Goal: Task Accomplishment & Management: Manage account settings

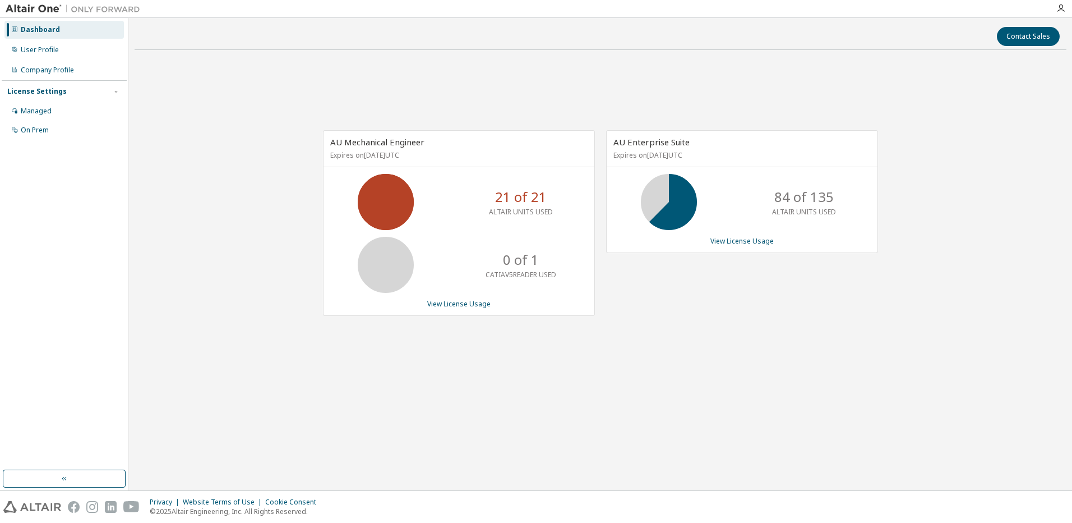
click at [462, 195] on div "21 of 21 ALTAIR UNITS USED" at bounding box center [459, 202] width 271 height 56
click at [377, 193] on icon at bounding box center [386, 202] width 28 height 28
click at [380, 143] on span "AU Mechanical Engineer" at bounding box center [377, 141] width 94 height 11
click at [473, 307] on link "View License Usage" at bounding box center [458, 304] width 63 height 10
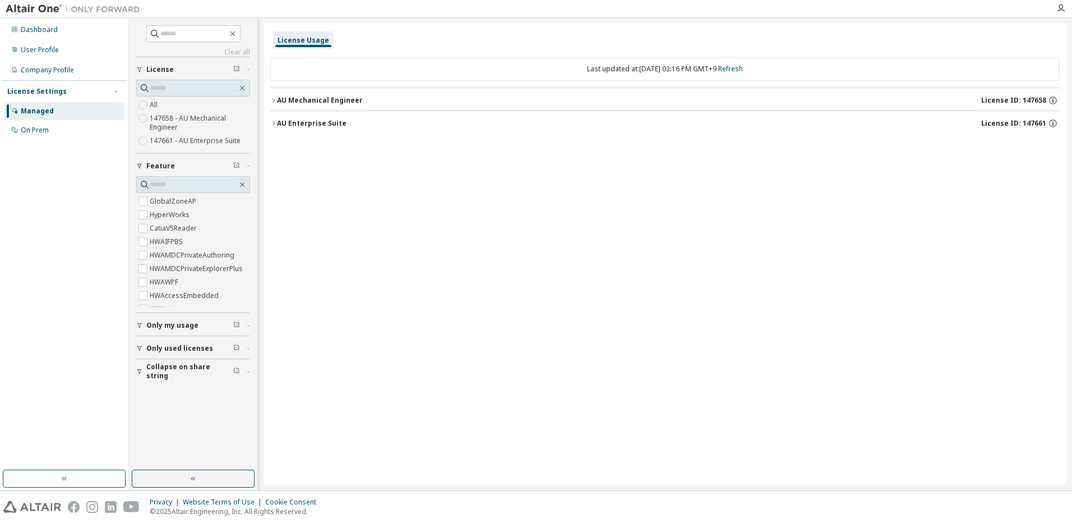
click at [274, 103] on icon "button" at bounding box center [273, 100] width 7 height 7
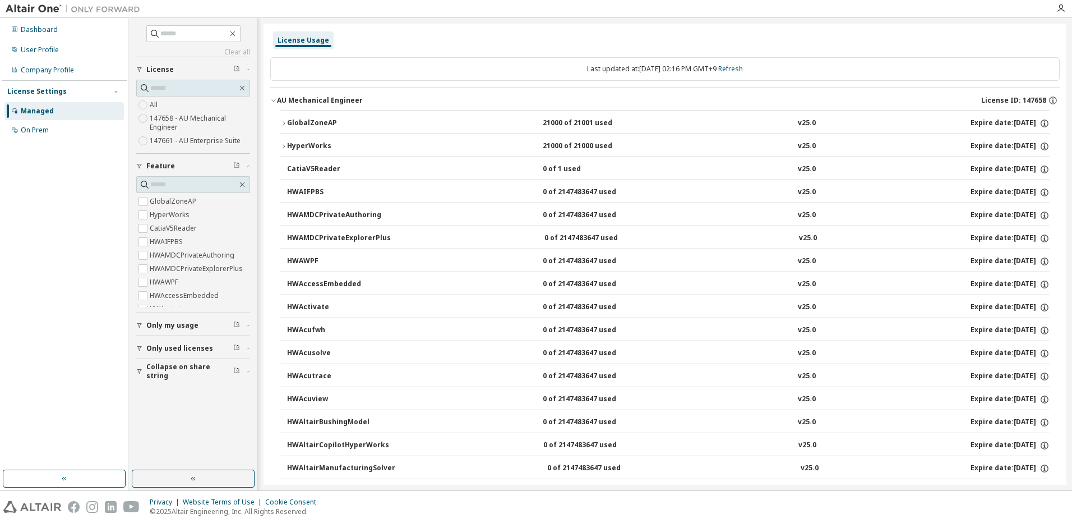
click at [274, 102] on icon "button" at bounding box center [273, 100] width 7 height 7
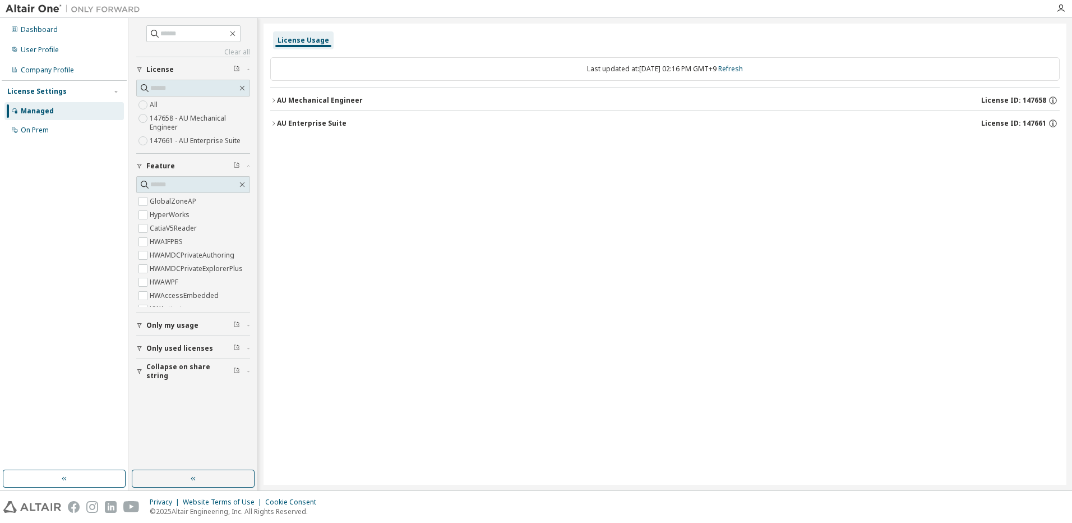
click at [275, 120] on icon "button" at bounding box center [273, 123] width 7 height 7
click at [271, 104] on button "AU Mechanical Engineer License ID: 147658" at bounding box center [665, 100] width 790 height 25
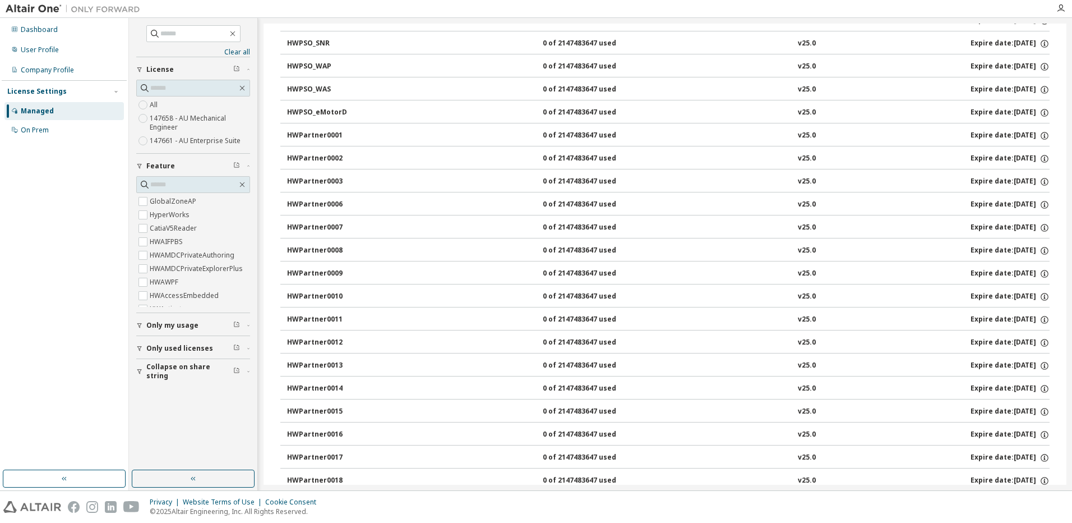
scroll to position [4318, 0]
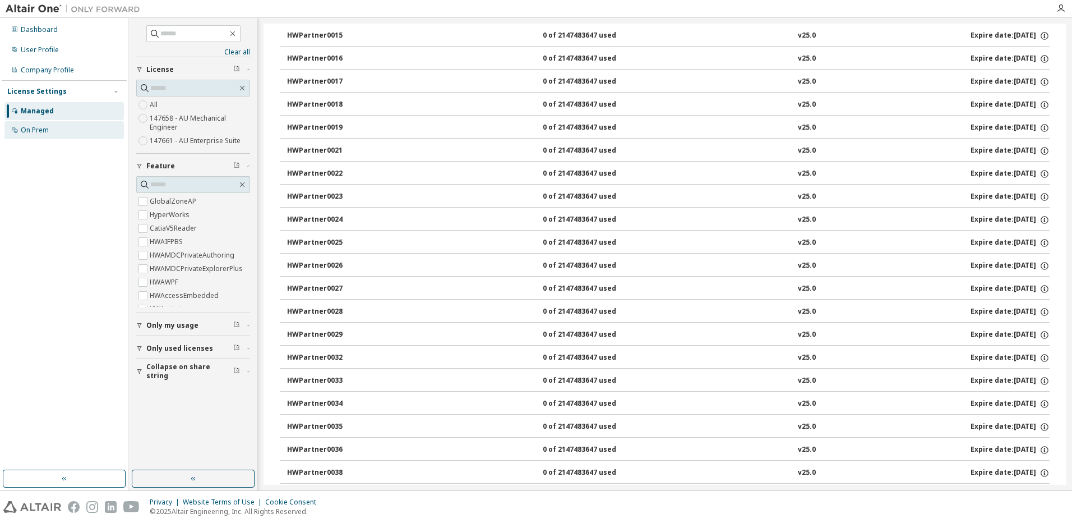
click at [53, 130] on div "On Prem" at bounding box center [63, 130] width 119 height 18
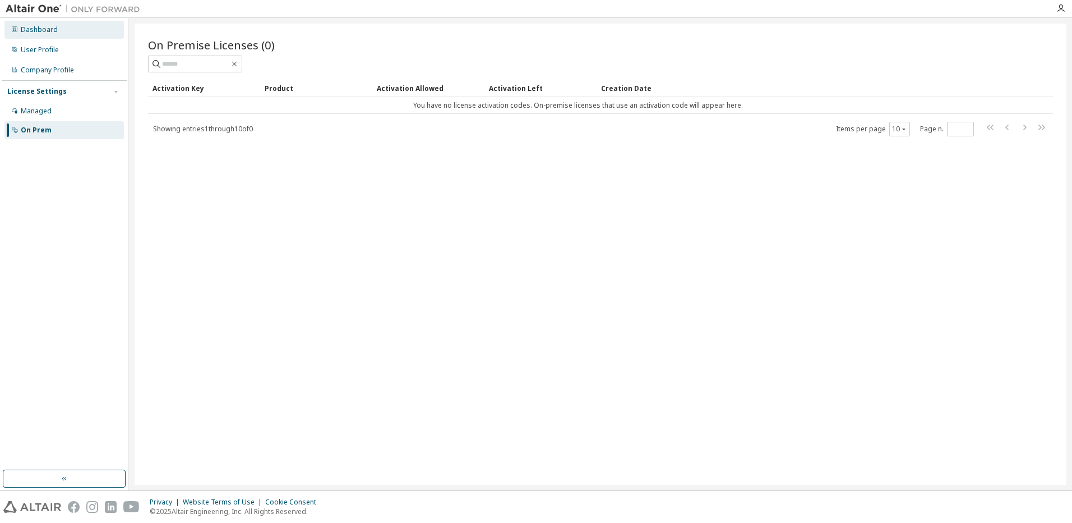
click at [46, 30] on div "Dashboard" at bounding box center [39, 29] width 37 height 9
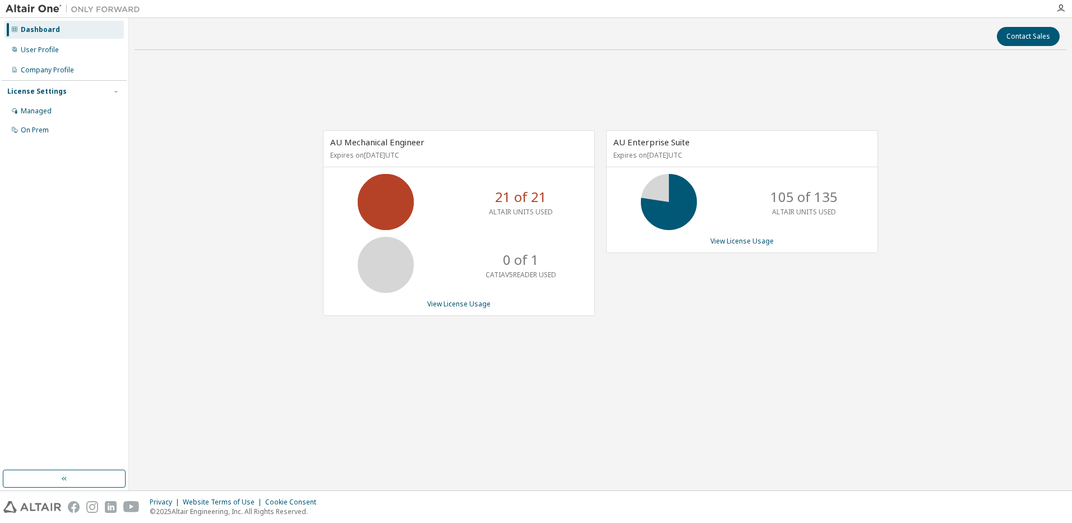
click at [771, 248] on div "AU Enterprise Suite Expires on August 1, 2026 UTC 105 of 135 ALTAIR UNITS USED …" at bounding box center [742, 191] width 272 height 123
click at [767, 244] on link "View License Usage" at bounding box center [741, 241] width 63 height 10
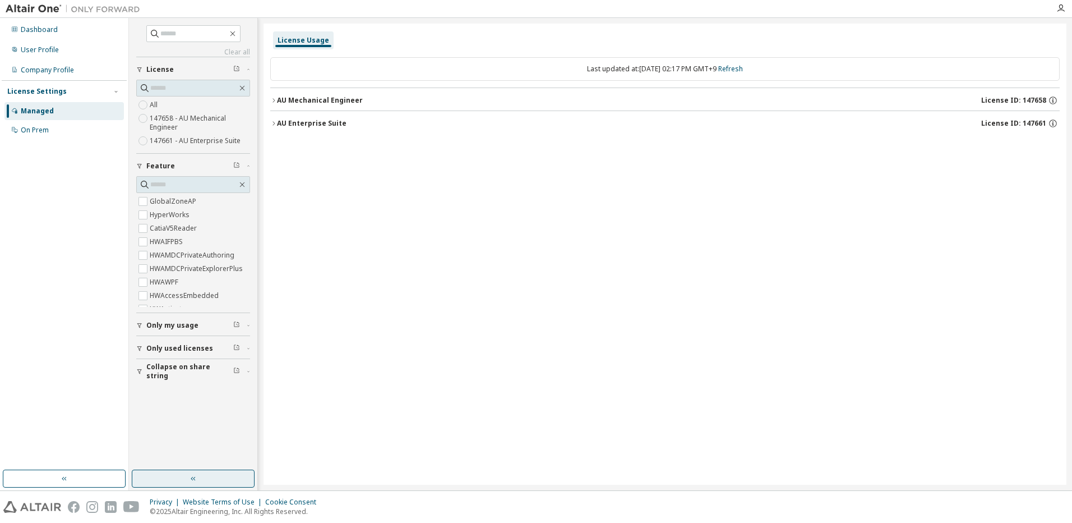
click at [169, 481] on button "button" at bounding box center [193, 478] width 123 height 18
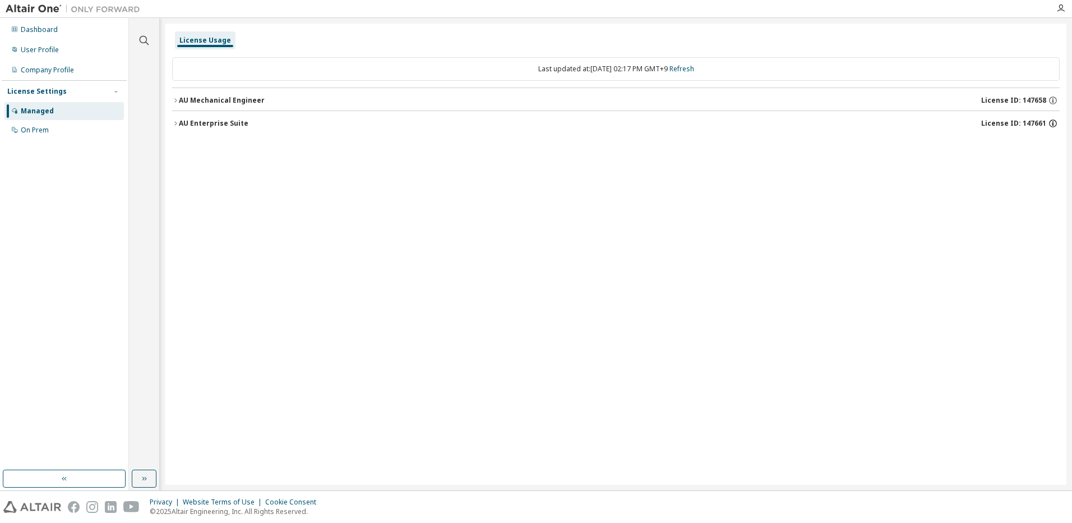
click at [1051, 123] on icon "button" at bounding box center [1053, 123] width 10 height 10
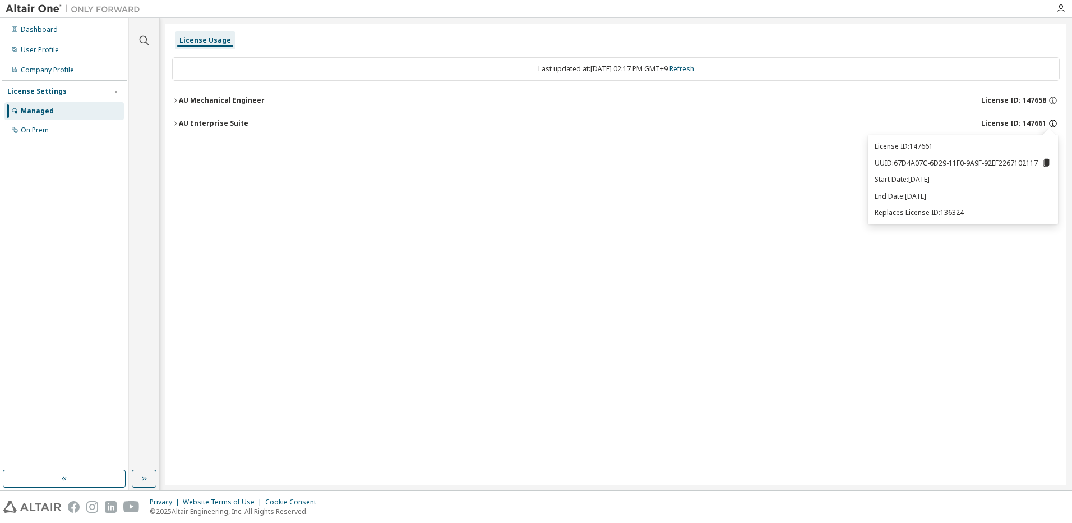
click at [1051, 123] on icon "button" at bounding box center [1053, 123] width 10 height 10
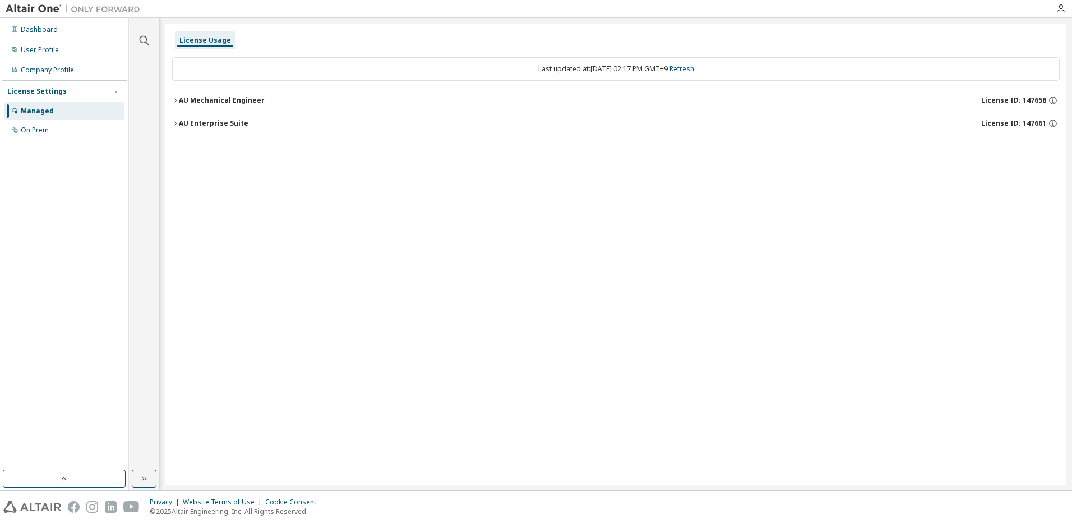
click at [1036, 119] on span "License ID: 147661" at bounding box center [1013, 123] width 65 height 9
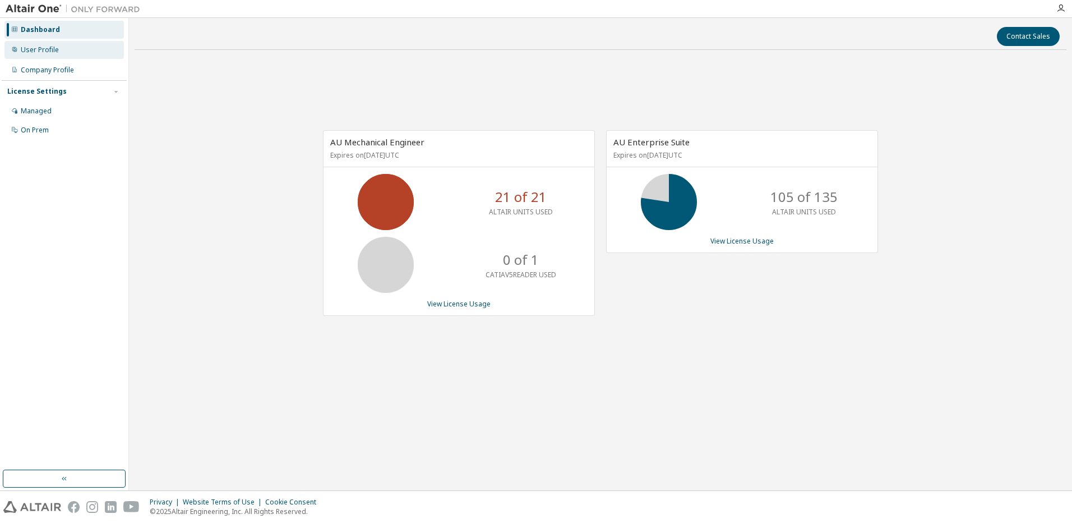
click at [27, 47] on div "User Profile" at bounding box center [40, 49] width 38 height 9
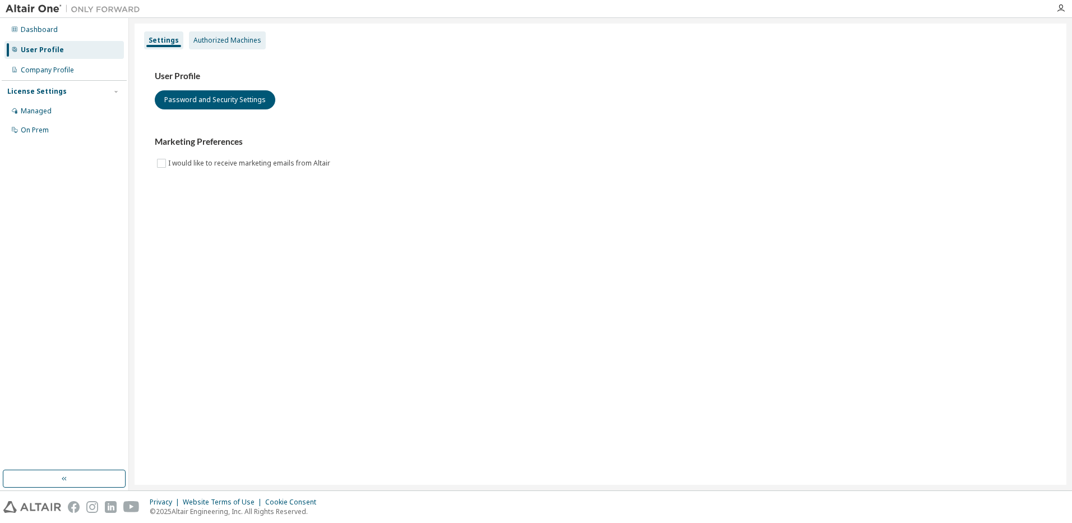
click at [239, 43] on div "Authorized Machines" at bounding box center [227, 40] width 68 height 9
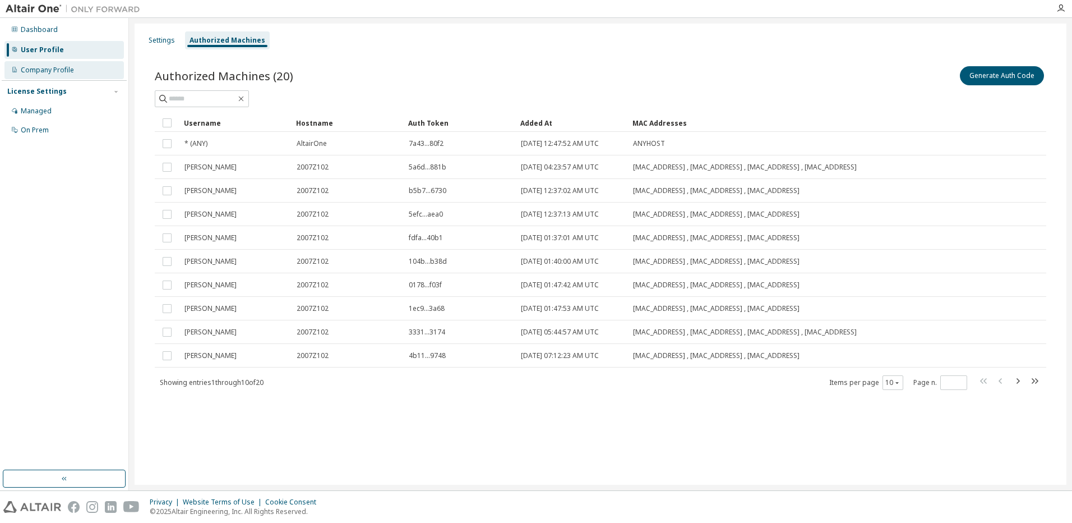
click at [53, 70] on div "Company Profile" at bounding box center [47, 70] width 53 height 9
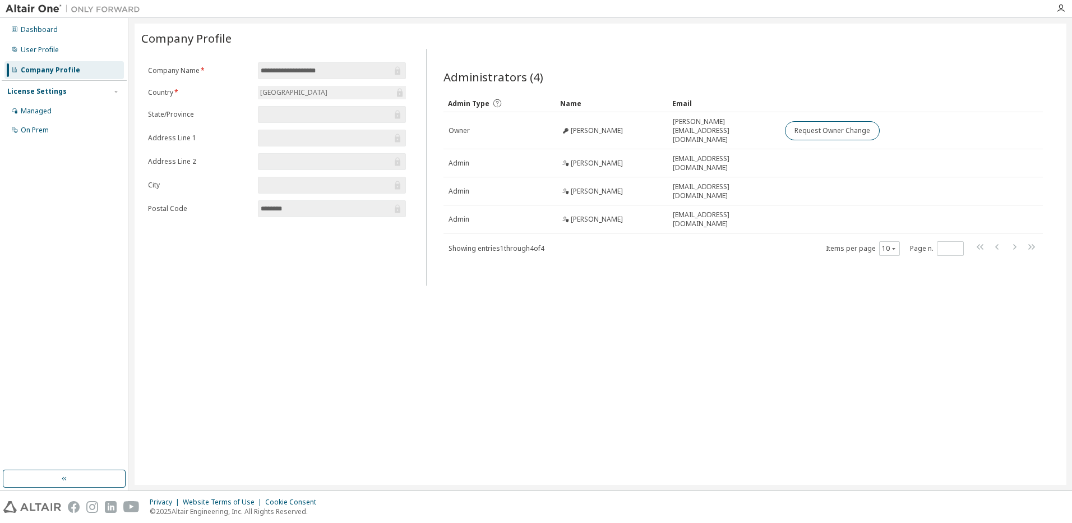
click at [57, 91] on div "License Settings" at bounding box center [36, 91] width 59 height 9
click at [50, 113] on div "Managed" at bounding box center [36, 111] width 31 height 9
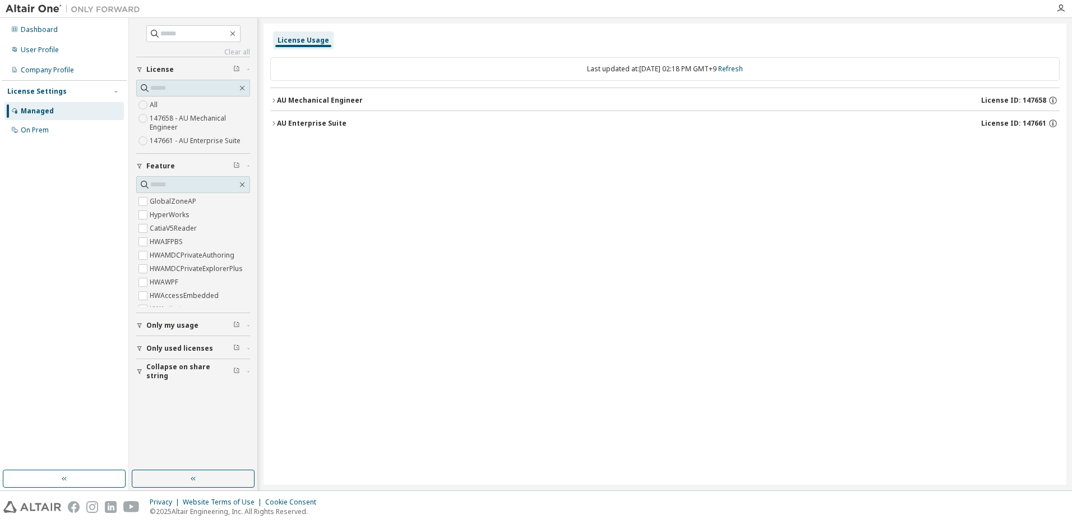
click at [139, 327] on icon "button" at bounding box center [139, 325] width 4 height 5
click at [168, 348] on span "Only used licenses" at bounding box center [179, 348] width 67 height 9
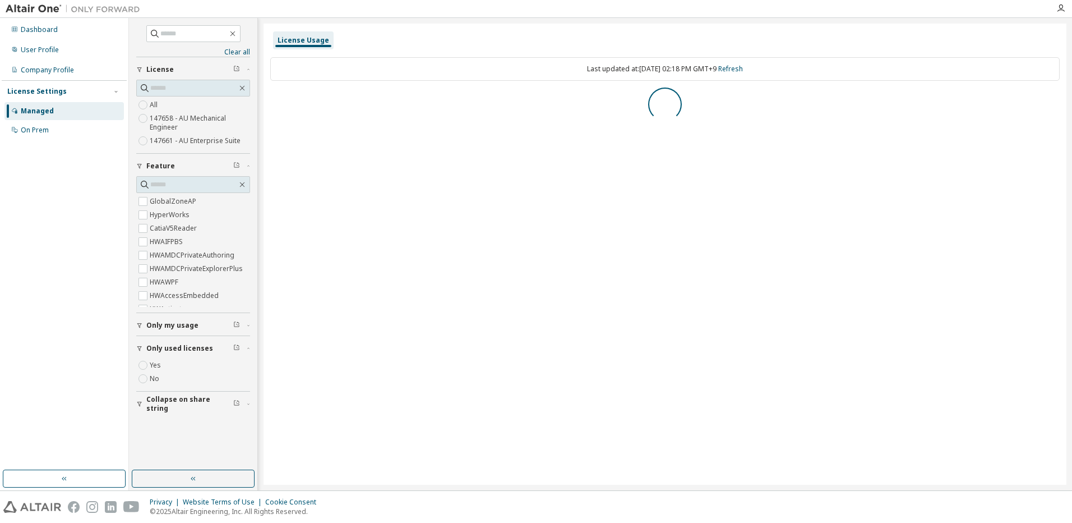
click at [151, 324] on span "Only my usage" at bounding box center [172, 325] width 52 height 9
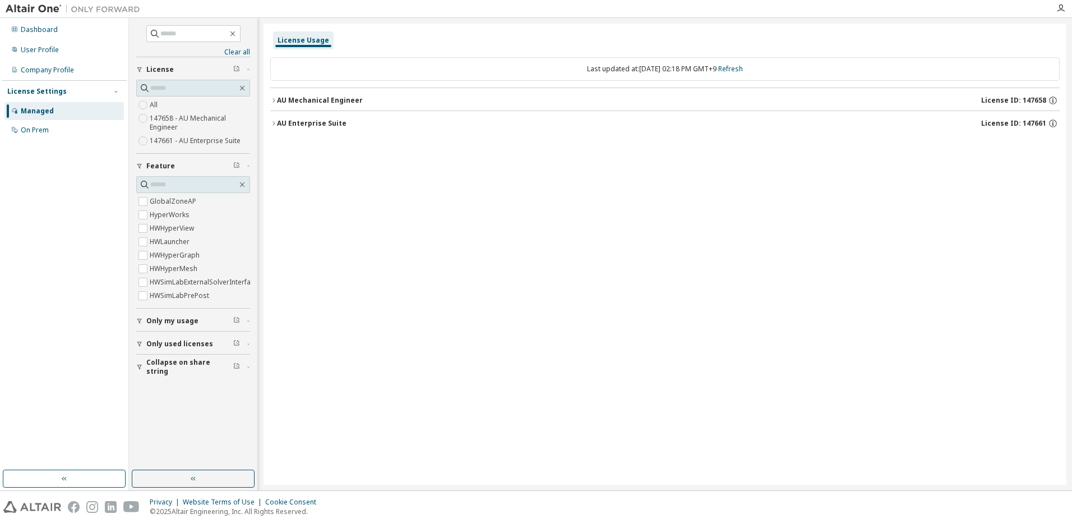
click at [151, 356] on div "Collapse on share string Only used licenses Yes No Only my usage Yes No Feature…" at bounding box center [193, 217] width 114 height 320
click at [268, 122] on div "License Usage Last updated at: [DATE] 02:18 PM GMT+9 Refresh AU Mechanical Engi…" at bounding box center [665, 254] width 803 height 461
click at [276, 123] on icon "button" at bounding box center [273, 123] width 7 height 7
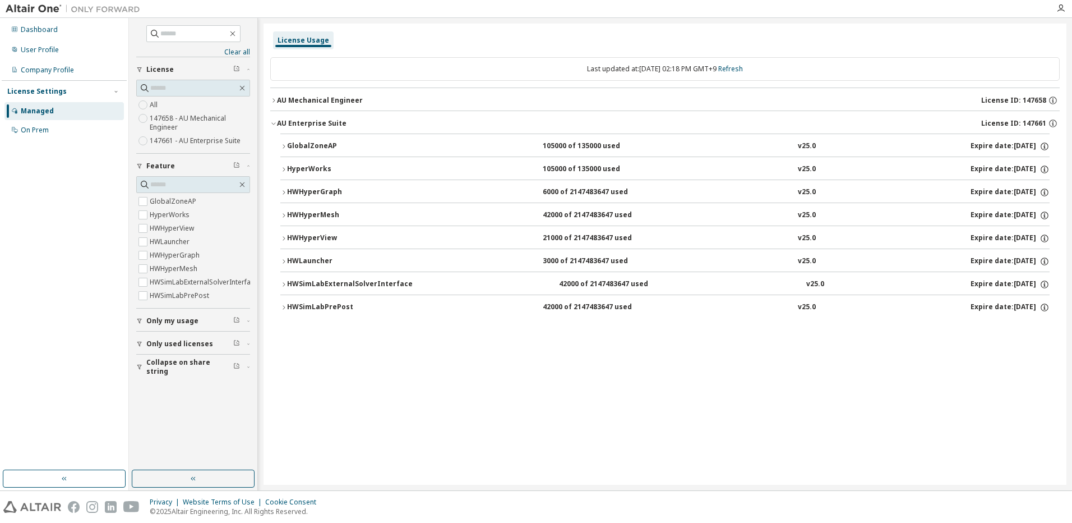
click at [284, 238] on icon "button" at bounding box center [283, 238] width 7 height 7
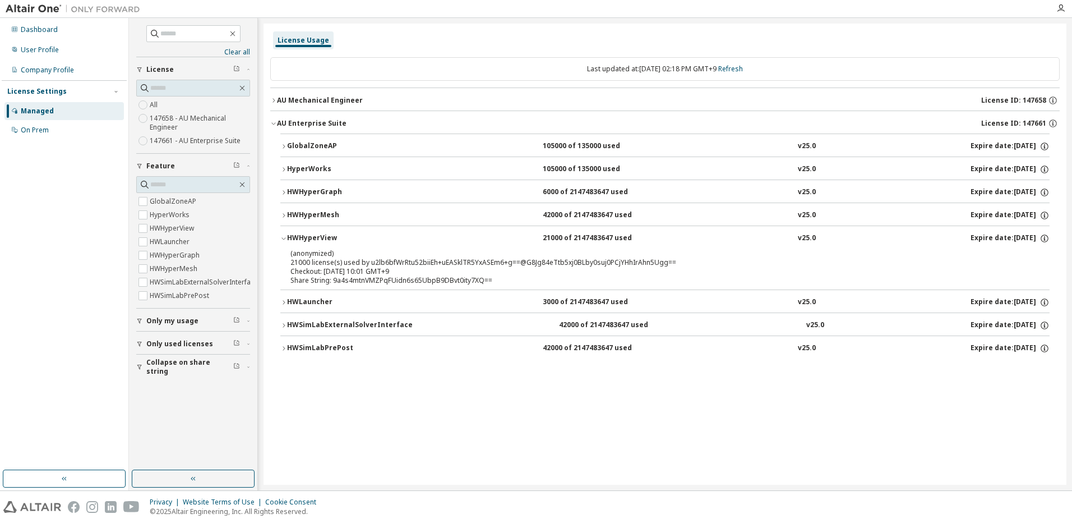
drag, startPoint x: 347, startPoint y: 450, endPoint x: 458, endPoint y: 356, distance: 146.0
click at [353, 447] on div "License Usage Last updated at: [DATE] 02:18 PM GMT+9 Refresh AU Mechanical Engi…" at bounding box center [665, 254] width 803 height 461
click at [743, 71] on link "Refresh" at bounding box center [730, 69] width 25 height 10
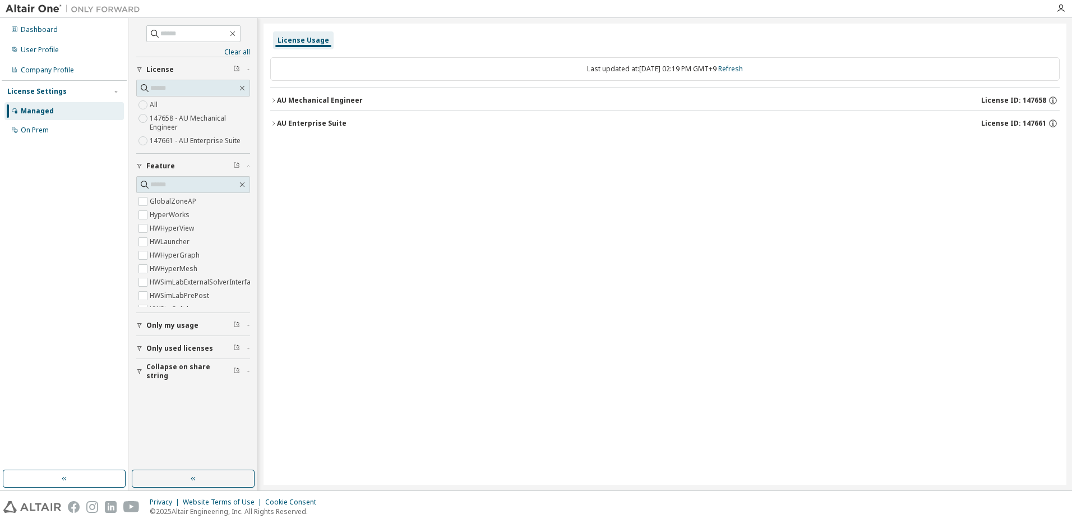
click at [699, 357] on div "License Usage Last updated at: [DATE] 02:19 PM GMT+9 Refresh AU Mechanical Engi…" at bounding box center [665, 254] width 803 height 461
